Goal: Check status: Check status

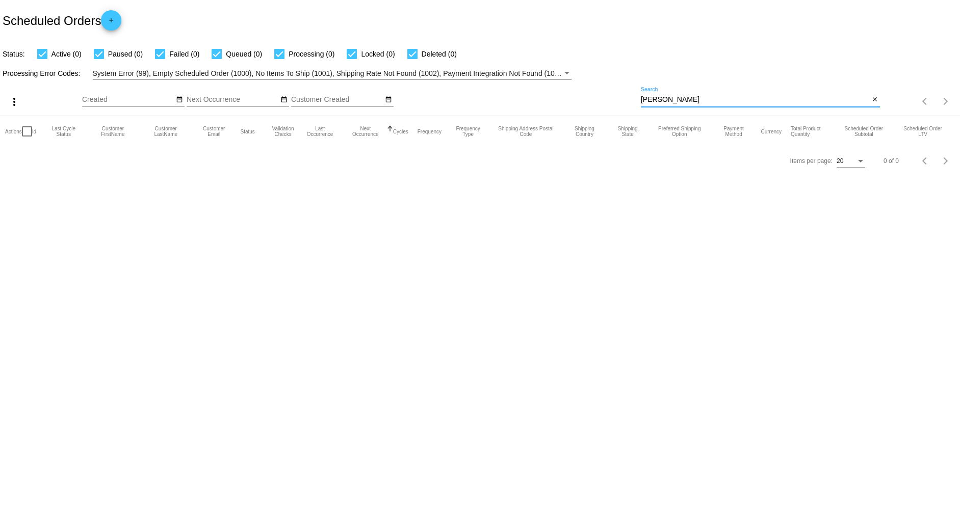
drag, startPoint x: 701, startPoint y: 98, endPoint x: 568, endPoint y: 84, distance: 133.8
click at [568, 84] on div "more_vert Oct Jan Feb Mar [DATE]" at bounding box center [480, 98] width 960 height 36
paste input "[PERSON_NAME]"
type input "[PERSON_NAME]"
drag, startPoint x: 720, startPoint y: 97, endPoint x: 603, endPoint y: 95, distance: 117.3
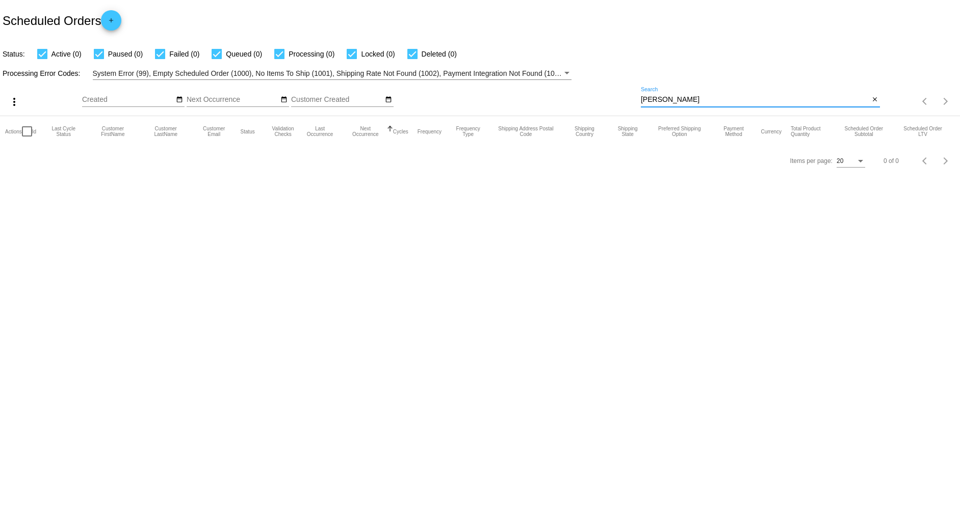
click at [604, 97] on div "more_vert Oct Jan Feb Mar [DATE]" at bounding box center [480, 98] width 960 height 36
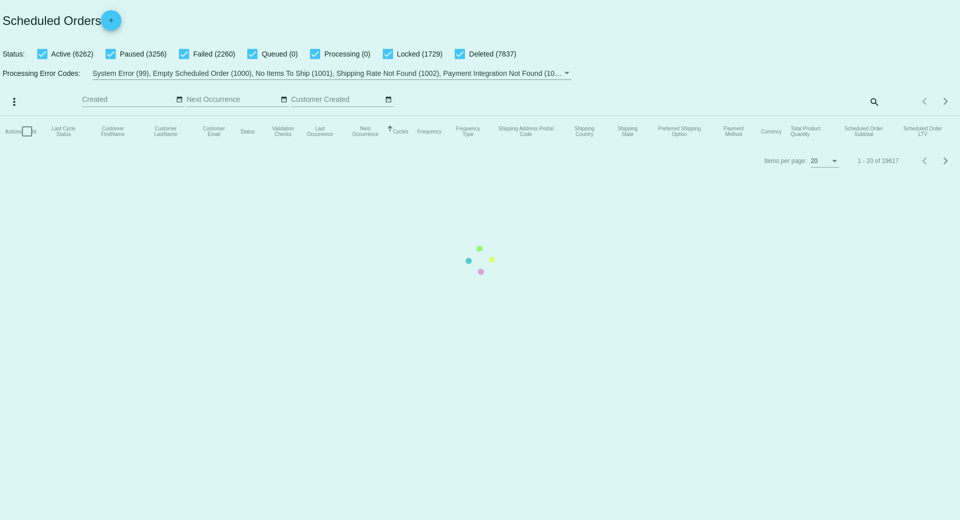
click at [869, 116] on mat-table "Actions Id Last Cycle Status Customer FirstName Customer LastName Customer Emai…" at bounding box center [480, 131] width 960 height 31
click at [878, 116] on mat-table "Actions Id Last Cycle Status Customer FirstName Customer LastName Customer Emai…" at bounding box center [480, 131] width 960 height 31
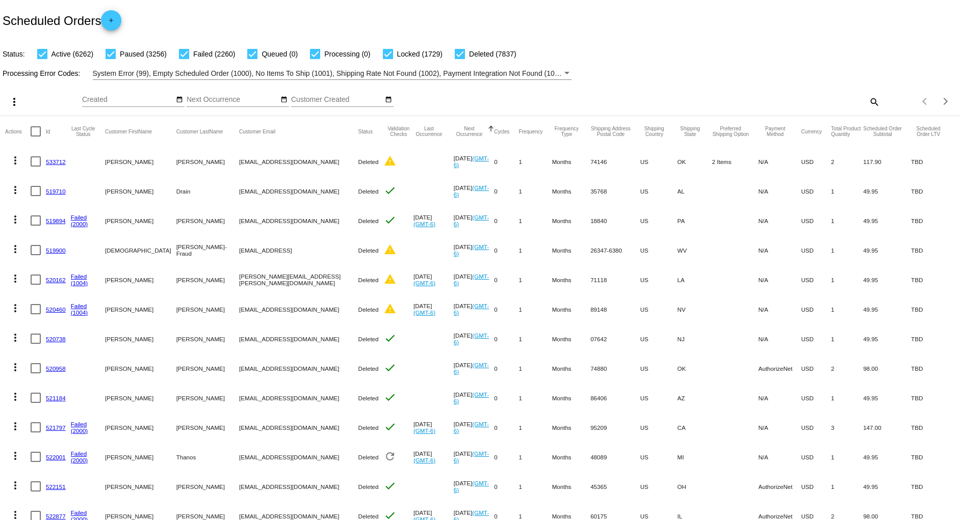
click at [868, 100] on mat-icon "search" at bounding box center [874, 102] width 12 height 16
click at [669, 89] on div "Search" at bounding box center [761, 97] width 240 height 20
paste input "[EMAIL_ADDRESS][DOMAIN_NAME]"
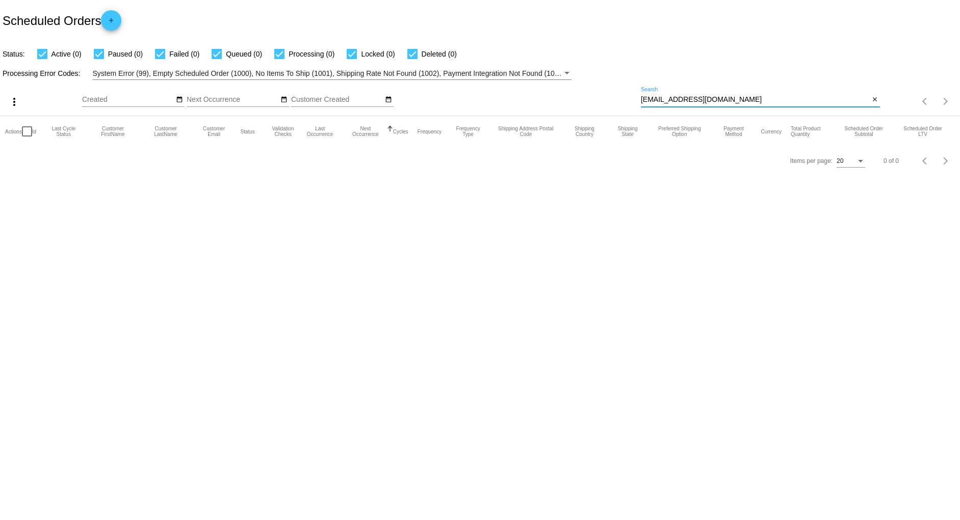
type input "[EMAIL_ADDRESS][DOMAIN_NAME]"
